Goal: Transaction & Acquisition: Purchase product/service

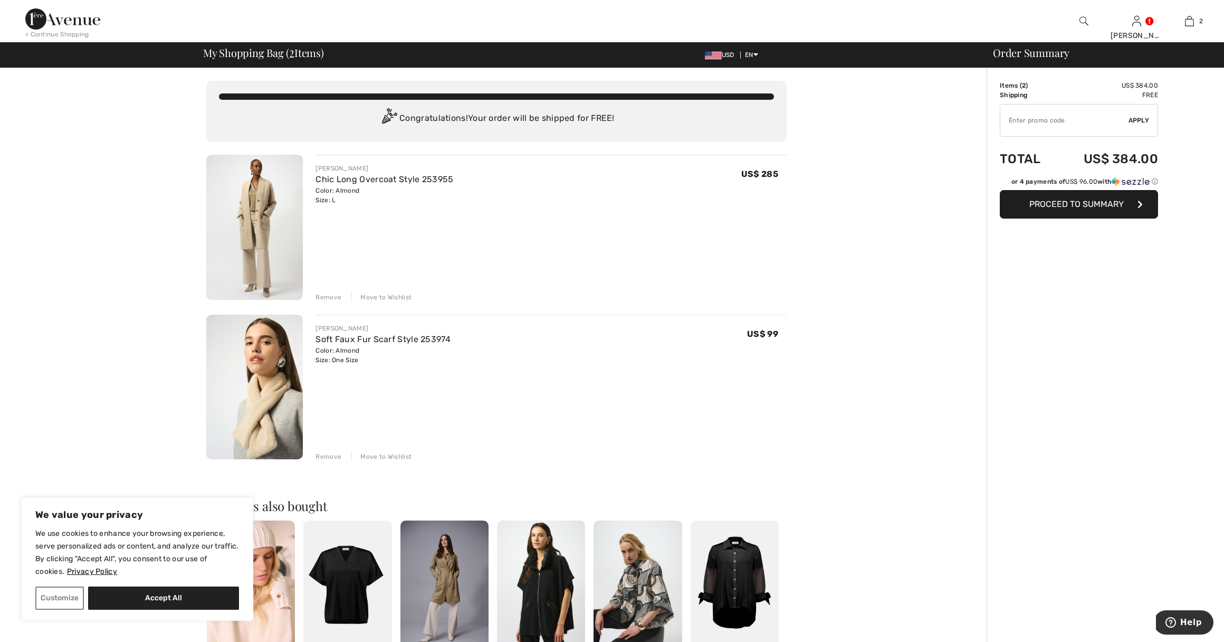
click at [1063, 204] on span "Proceed to Summary" at bounding box center [1076, 204] width 94 height 10
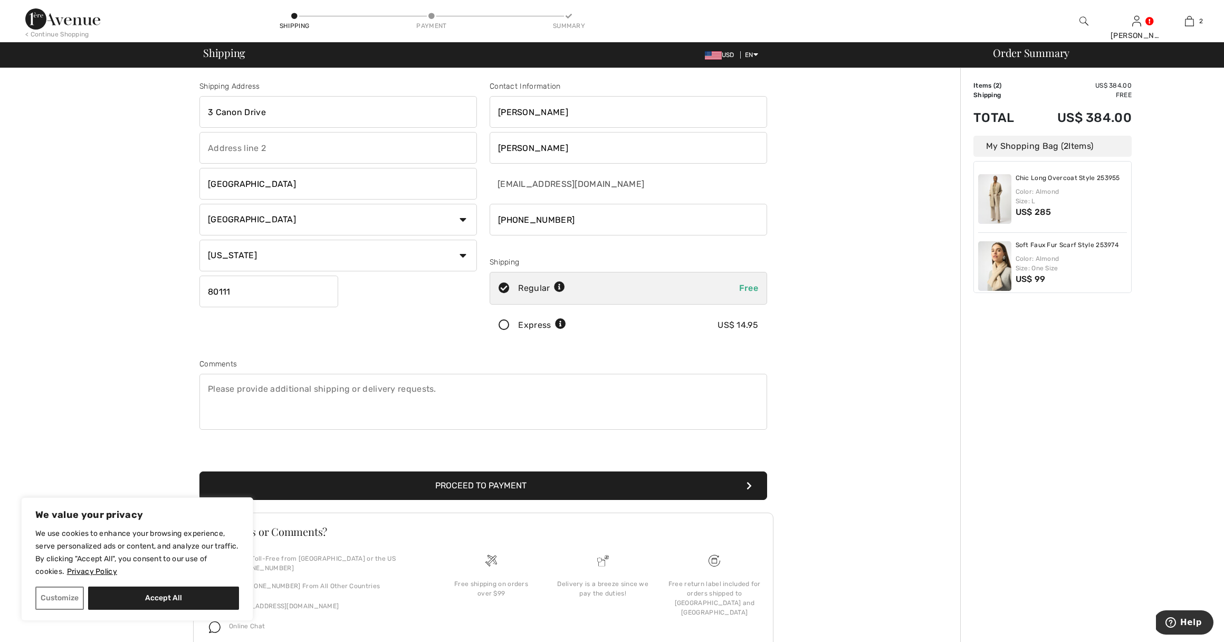
click at [512, 482] on button "Proceed to Payment" at bounding box center [483, 485] width 568 height 28
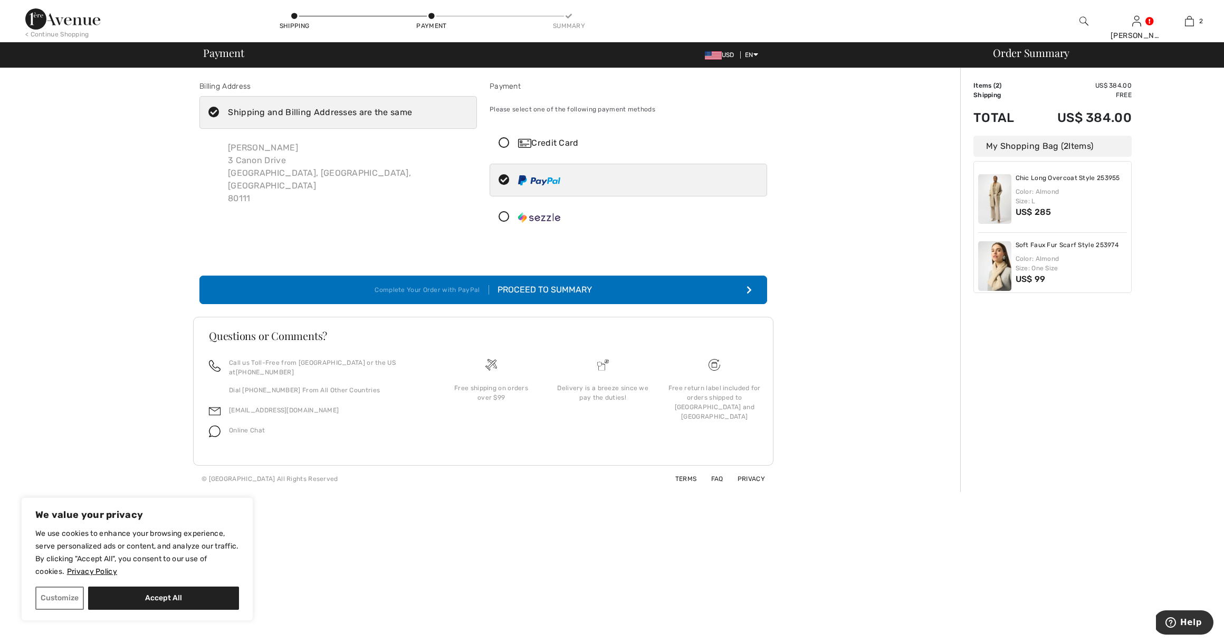
click at [507, 142] on icon at bounding box center [504, 143] width 28 height 11
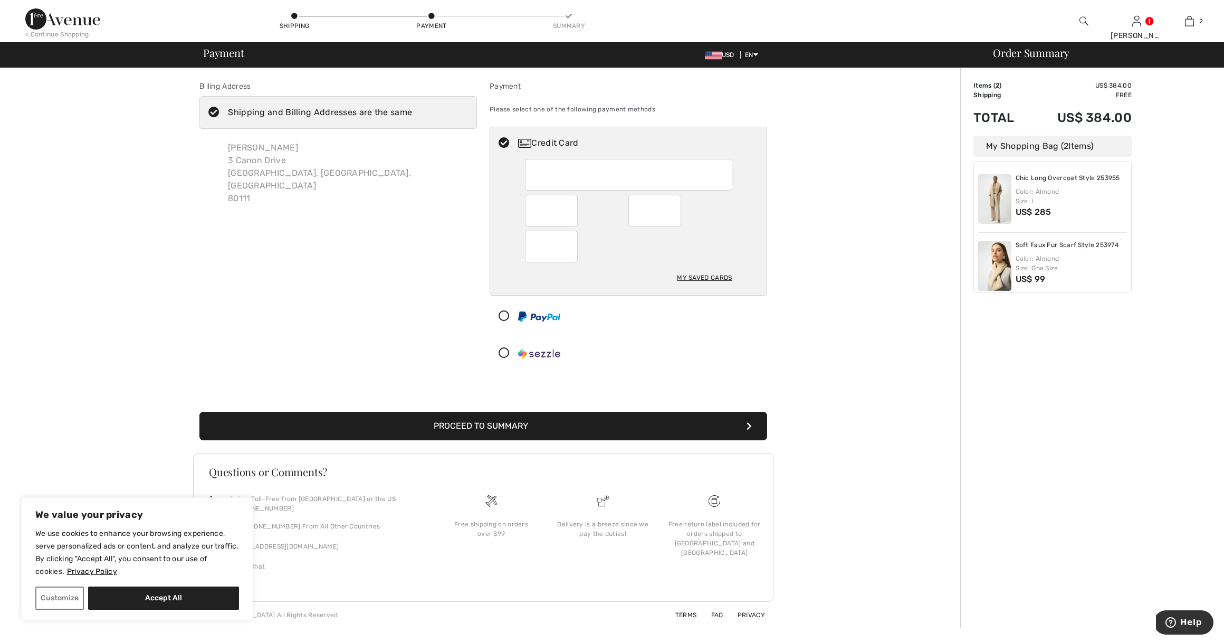
click at [500, 424] on button "Proceed to Summary" at bounding box center [483, 426] width 568 height 28
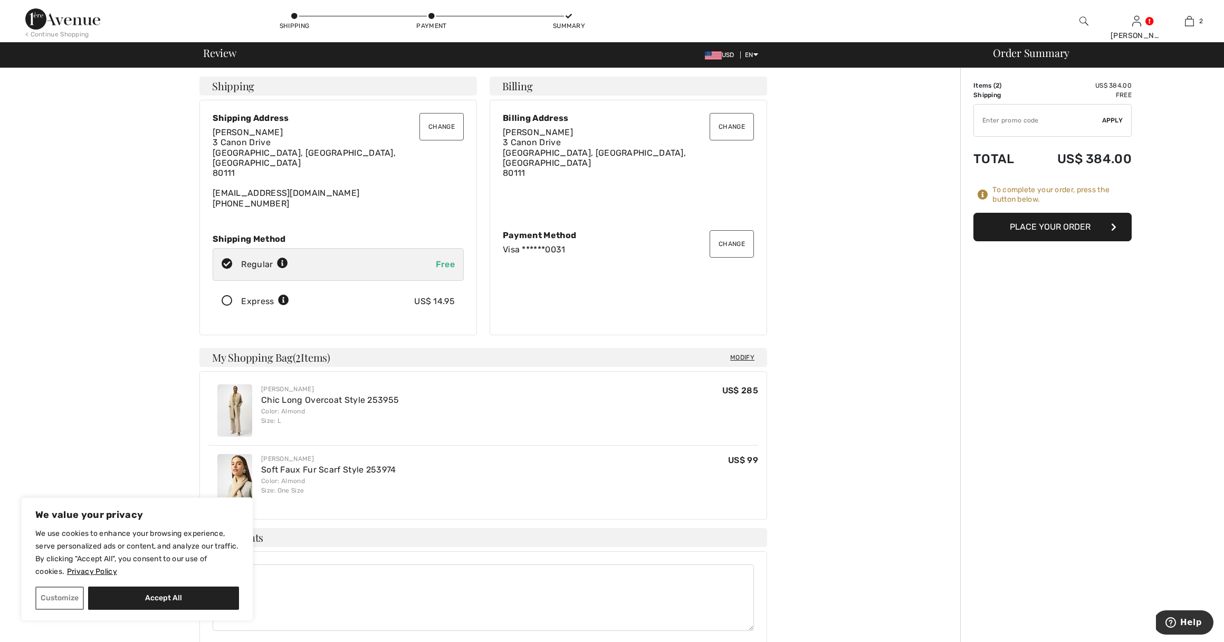
click at [1049, 221] on button "Place Your Order" at bounding box center [1053, 227] width 158 height 28
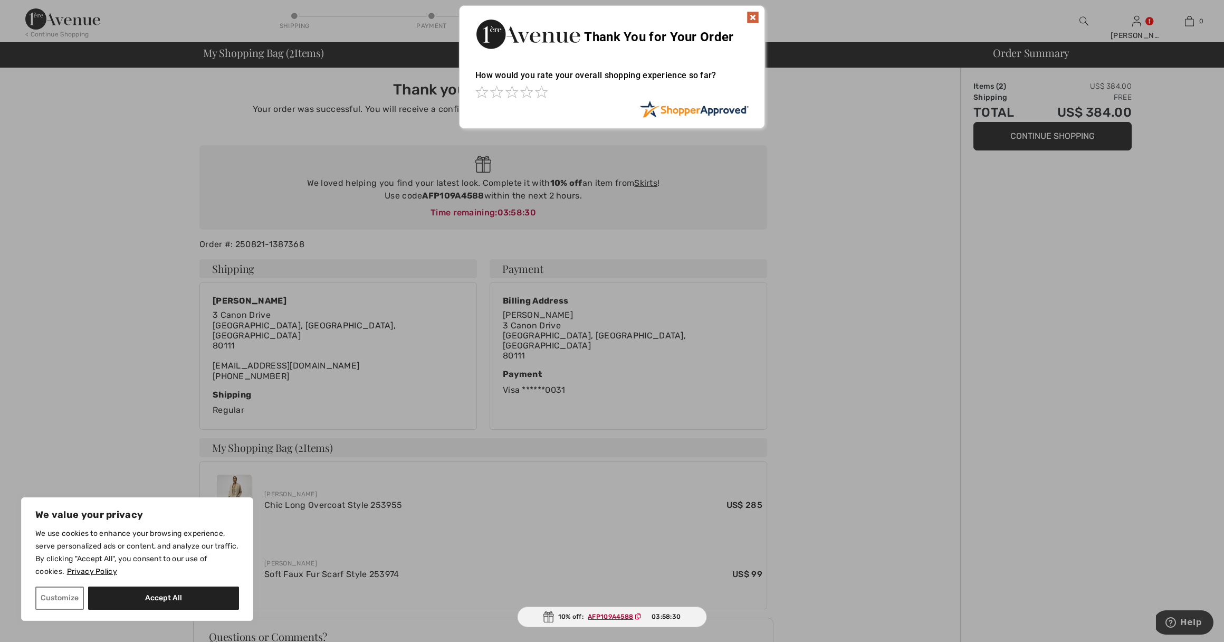
drag, startPoint x: 751, startPoint y: 14, endPoint x: 838, endPoint y: 104, distance: 125.0
click at [752, 15] on img at bounding box center [753, 17] width 13 height 13
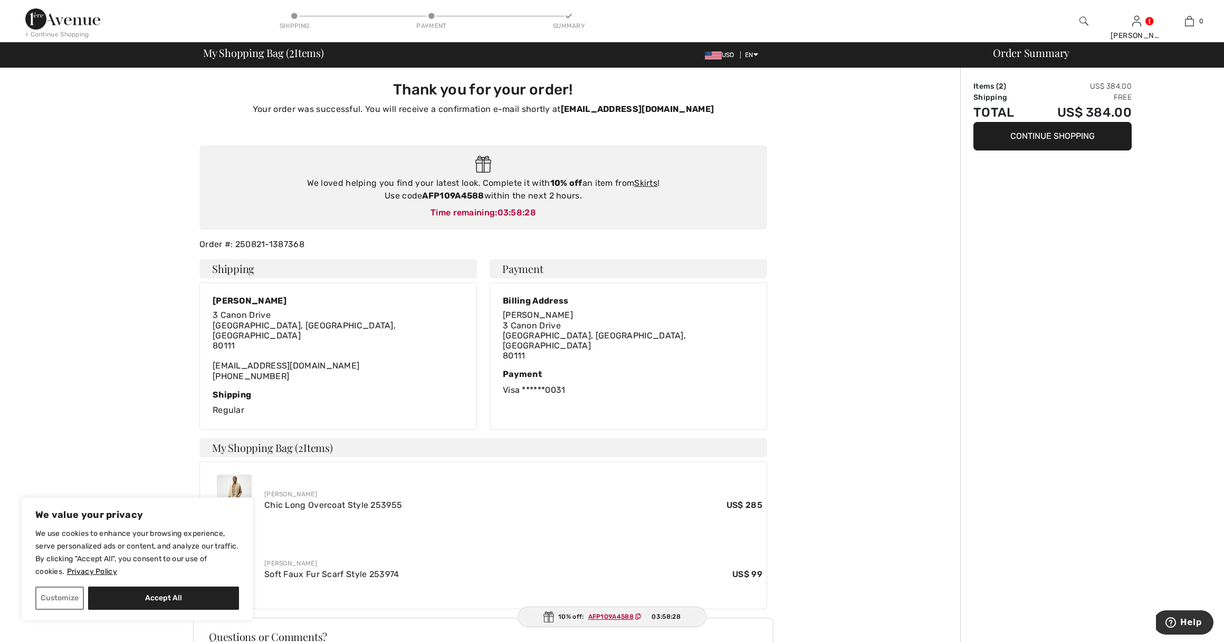
click at [910, 418] on div "Thank you for your order! Your order was successful. You will receive a confirm…" at bounding box center [483, 430] width 954 height 724
drag, startPoint x: 173, startPoint y: 600, endPoint x: 180, endPoint y: 594, distance: 9.7
click at [176, 597] on button "Accept All" at bounding box center [163, 597] width 151 height 23
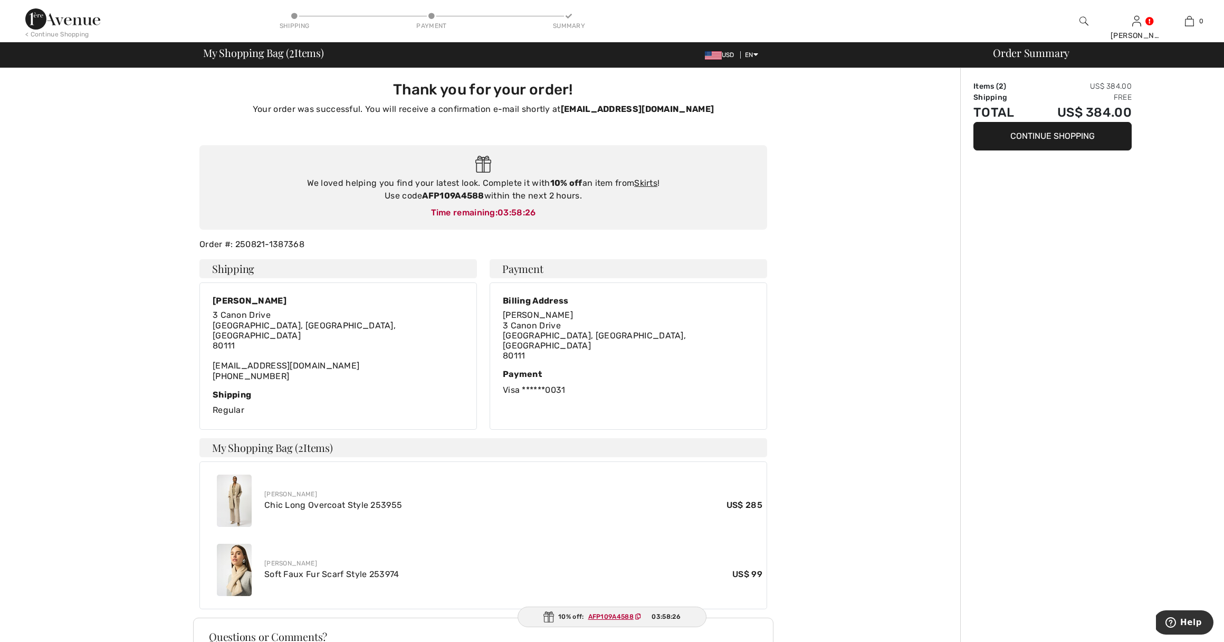
checkbox input "true"
click at [1097, 422] on div "Order Summary Items ( 2 ) US$ 384.00 Shipping Free Total US$ 384.00 Continue Sh…" at bounding box center [1092, 430] width 264 height 724
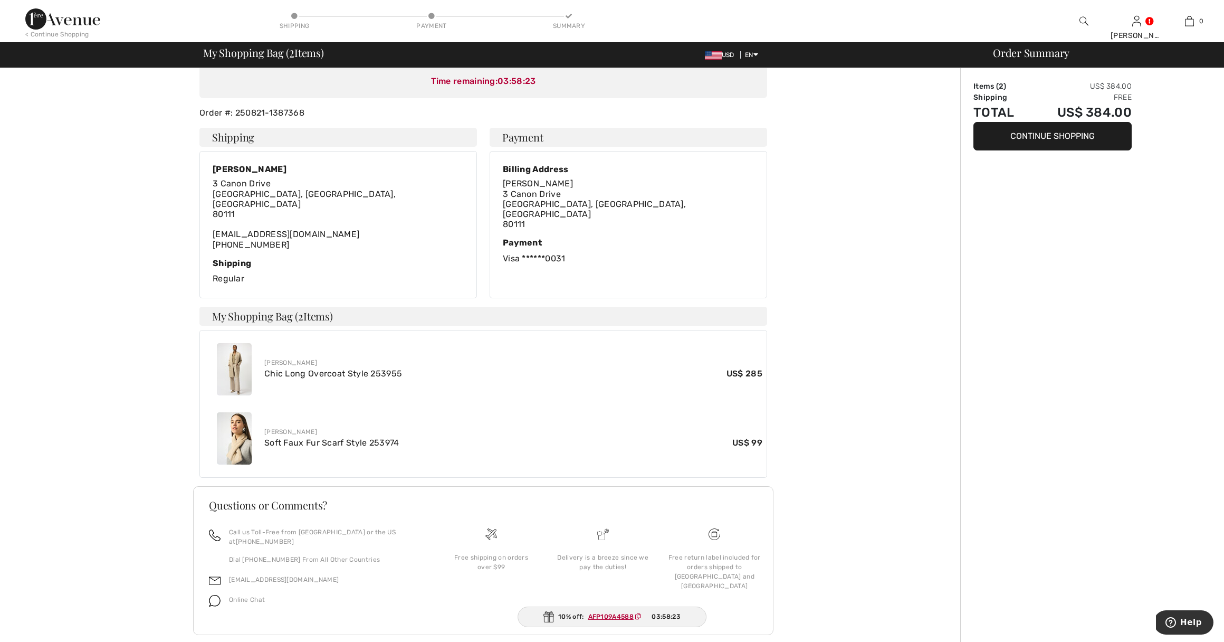
scroll to position [130, 0]
